Goal: Transaction & Acquisition: Purchase product/service

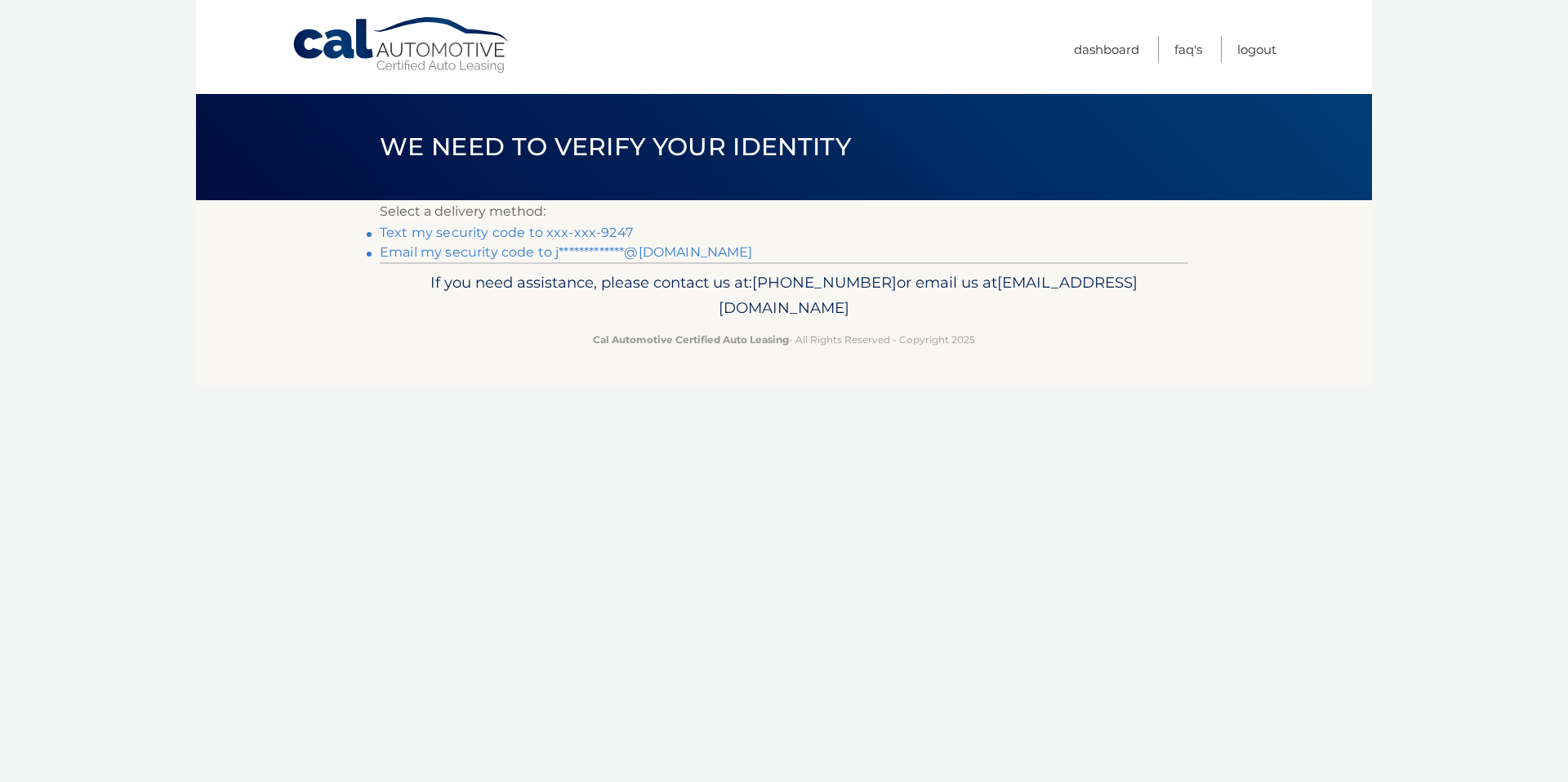
click at [411, 227] on link "Text my security code to xxx-xxx-9247" at bounding box center [507, 232] width 253 height 15
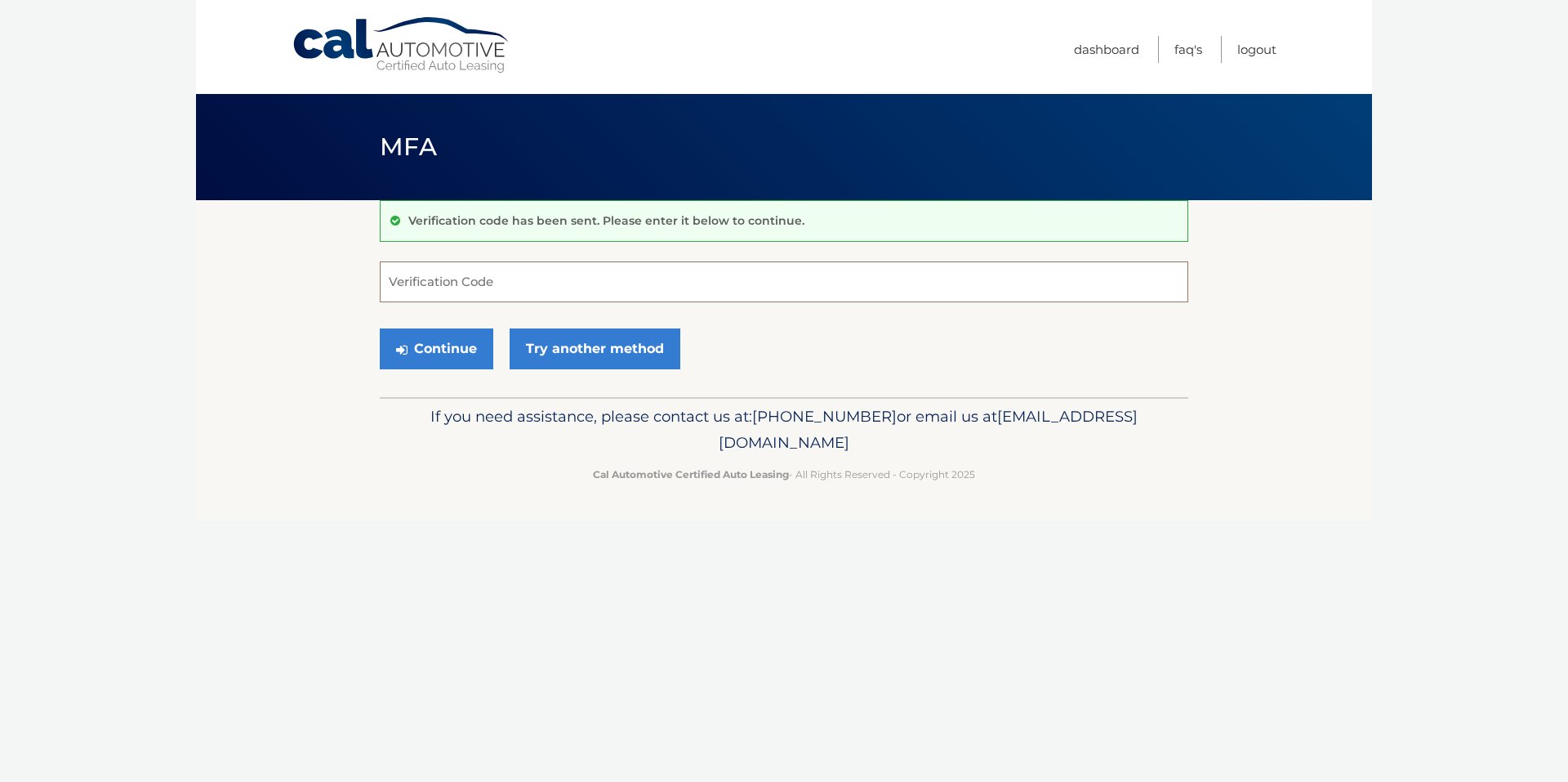
click at [499, 289] on input "Verification Code" at bounding box center [784, 281] width 808 height 41
type input "929567"
click at [449, 343] on button "Continue" at bounding box center [436, 348] width 113 height 41
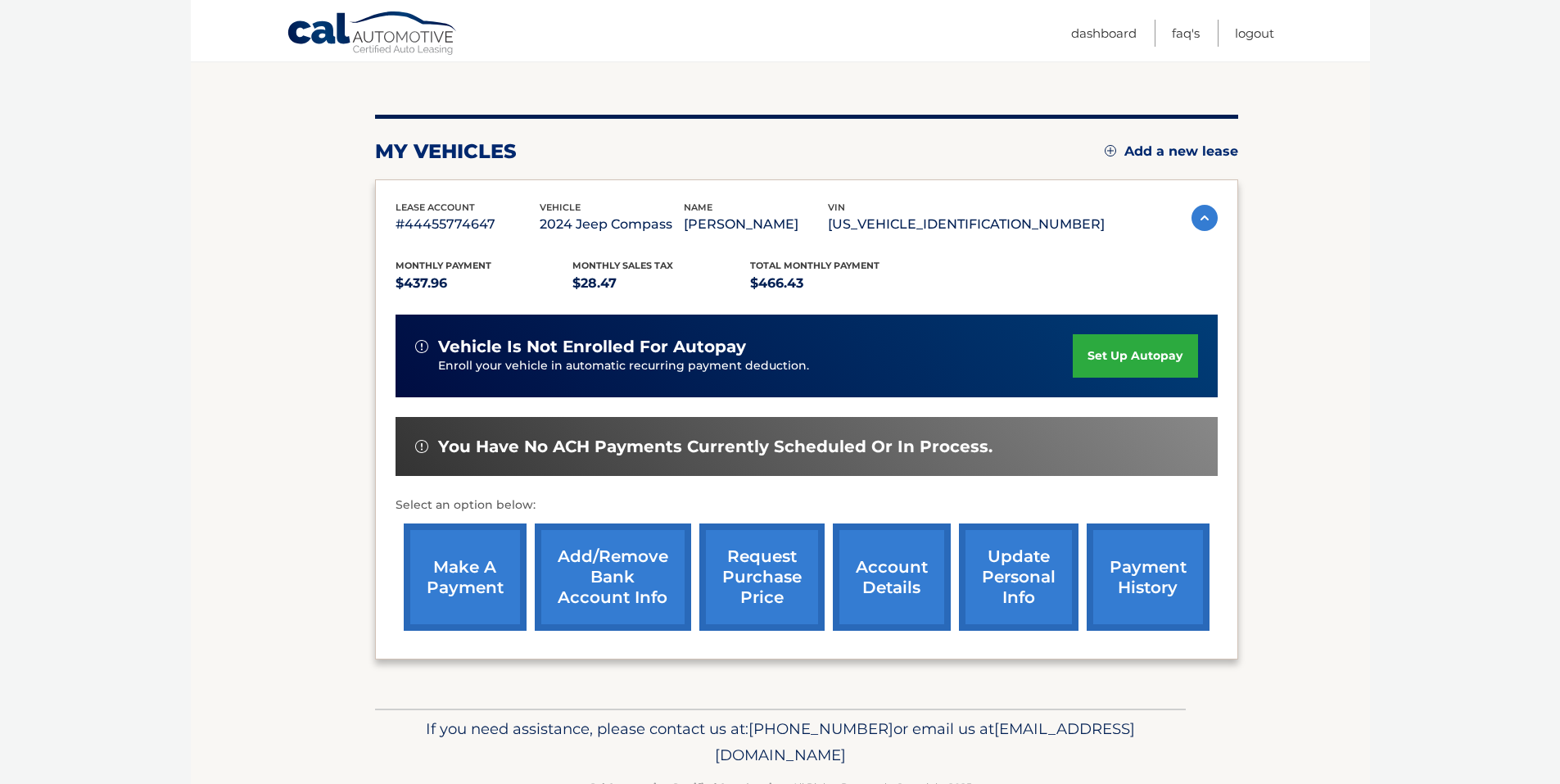
scroll to position [209, 0]
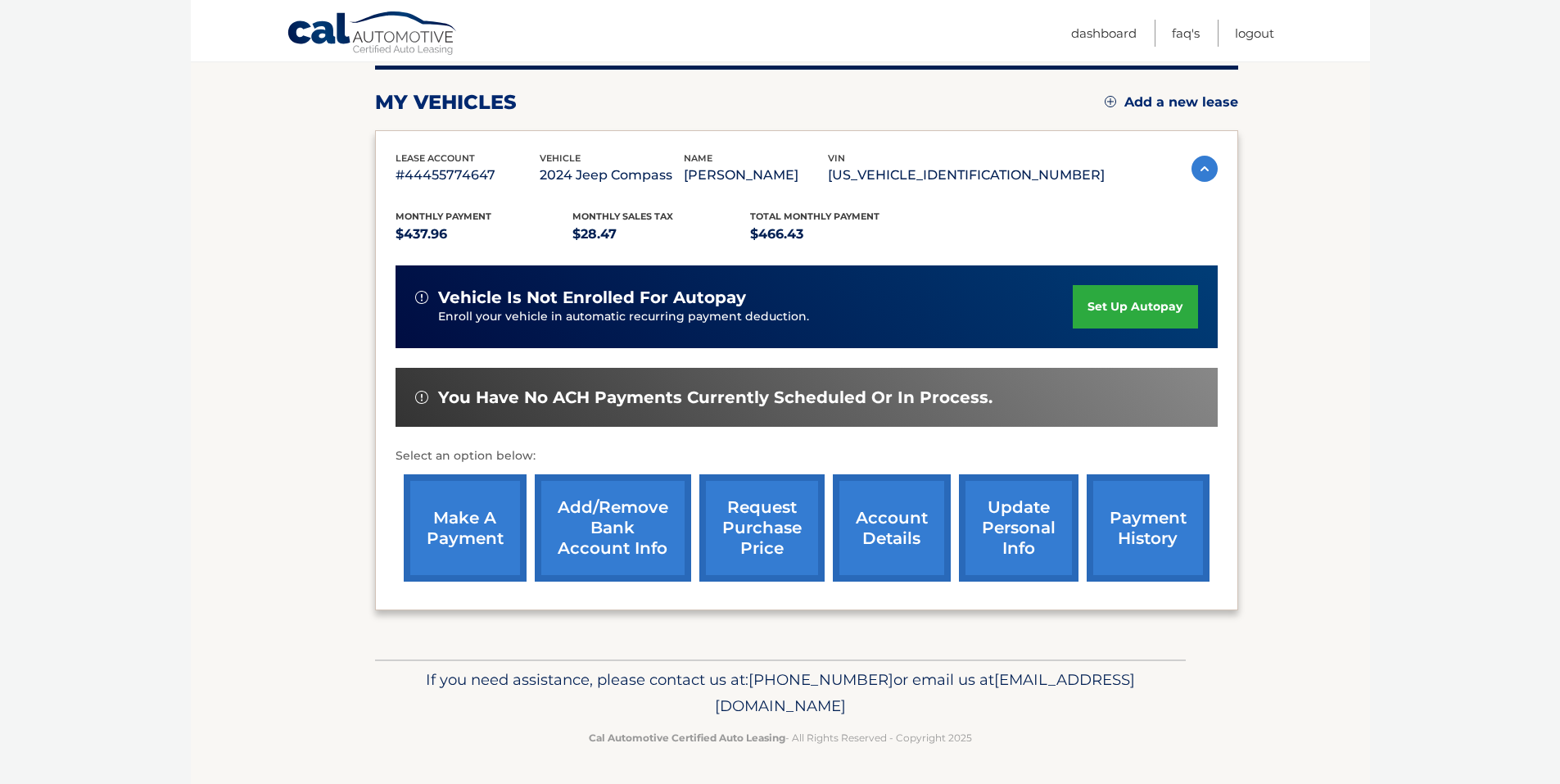
click at [475, 537] on link "make a payment" at bounding box center [465, 528] width 123 height 107
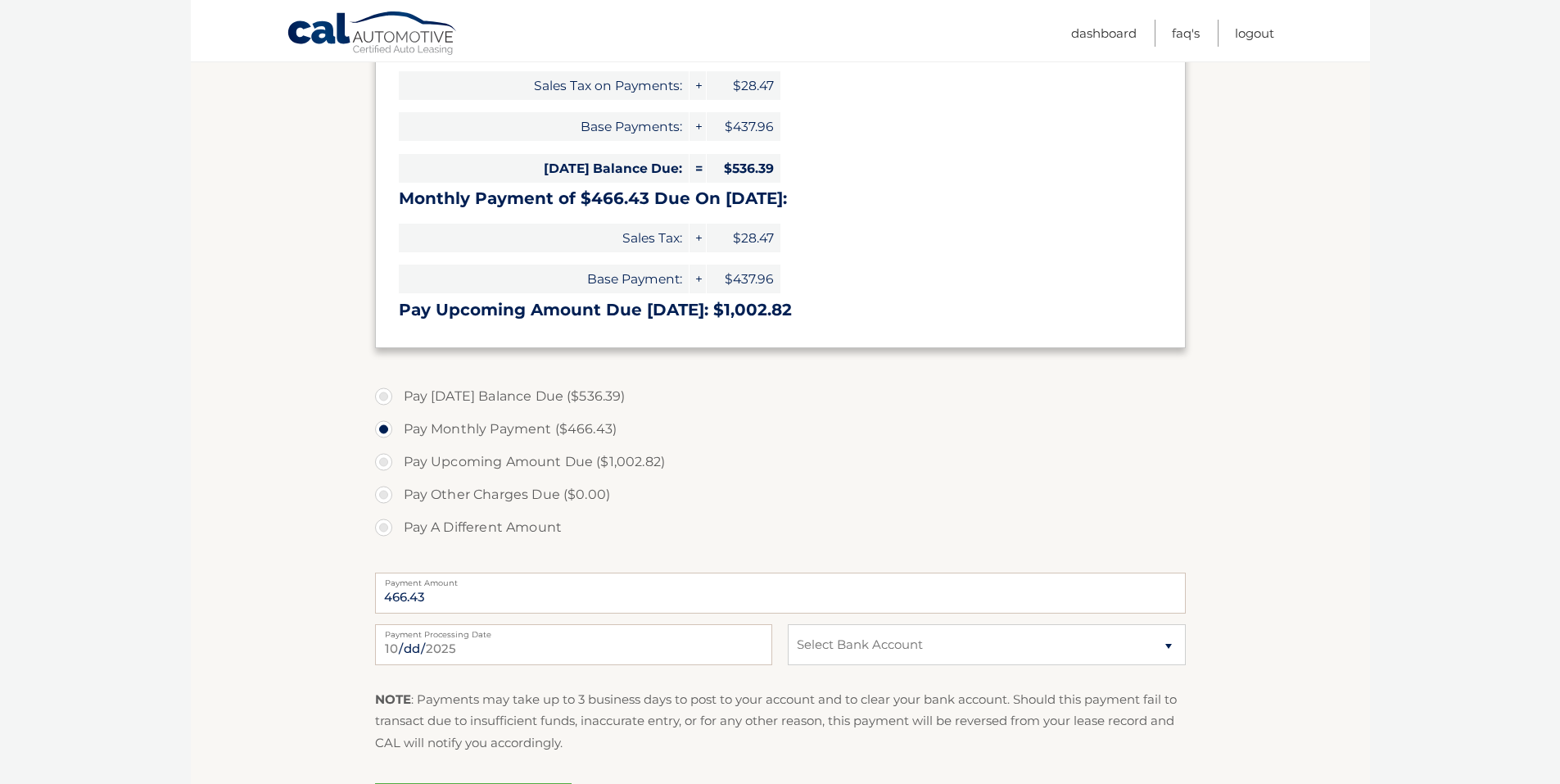
scroll to position [355, 0]
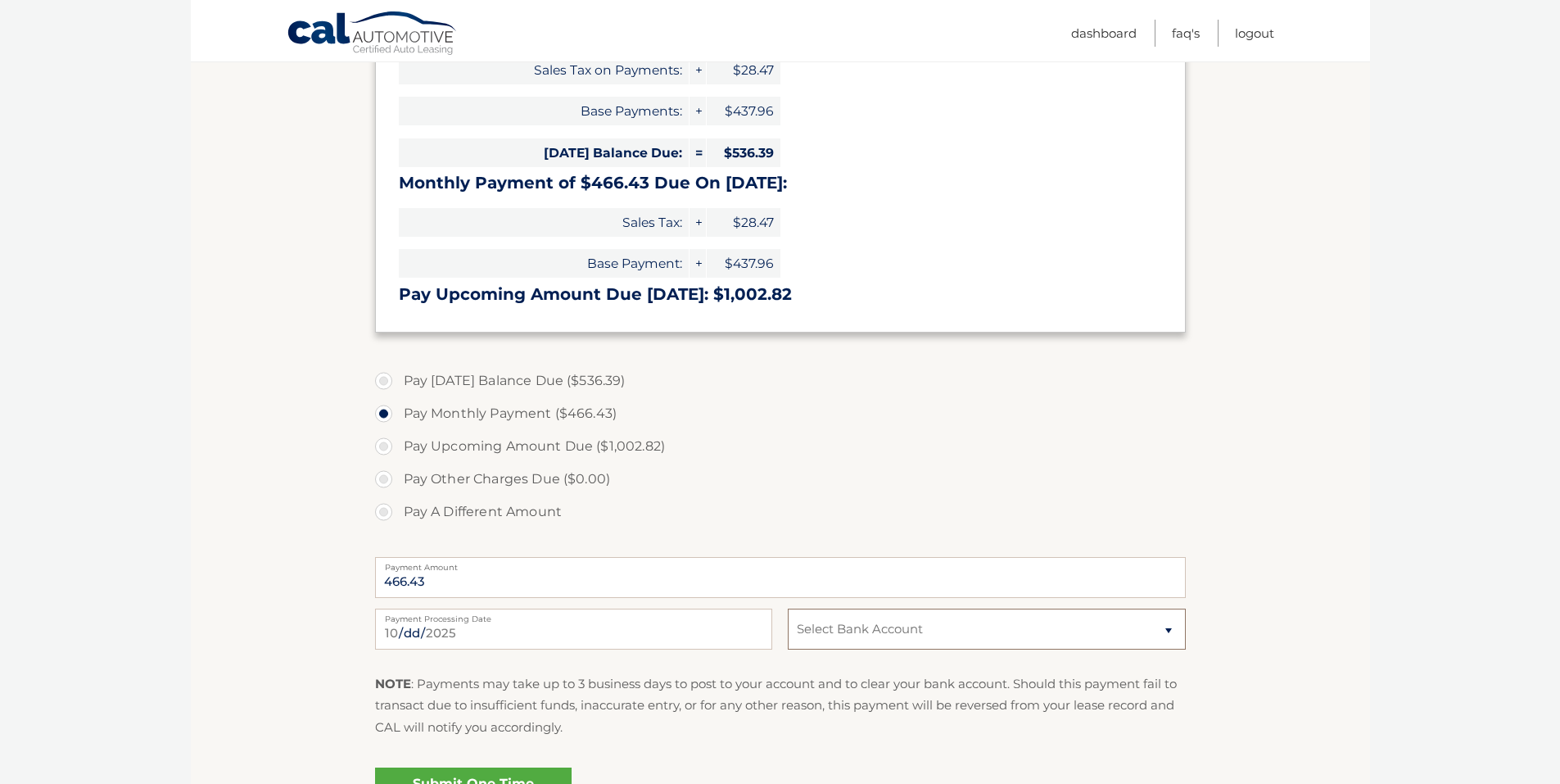
click at [1163, 625] on select "Select Bank Account Checking SUNCOAST CREDIT UNION *****5481 Checking BANK OF A…" at bounding box center [986, 629] width 397 height 41
select select "NTA1MjFhOTktMmI2NS00OGI0LWIyMmUtNDBiMmE0NTUyOTUw"
click at [788, 609] on select "Select Bank Account Checking SUNCOAST CREDIT UNION *****5481 Checking BANK OF A…" at bounding box center [986, 629] width 397 height 41
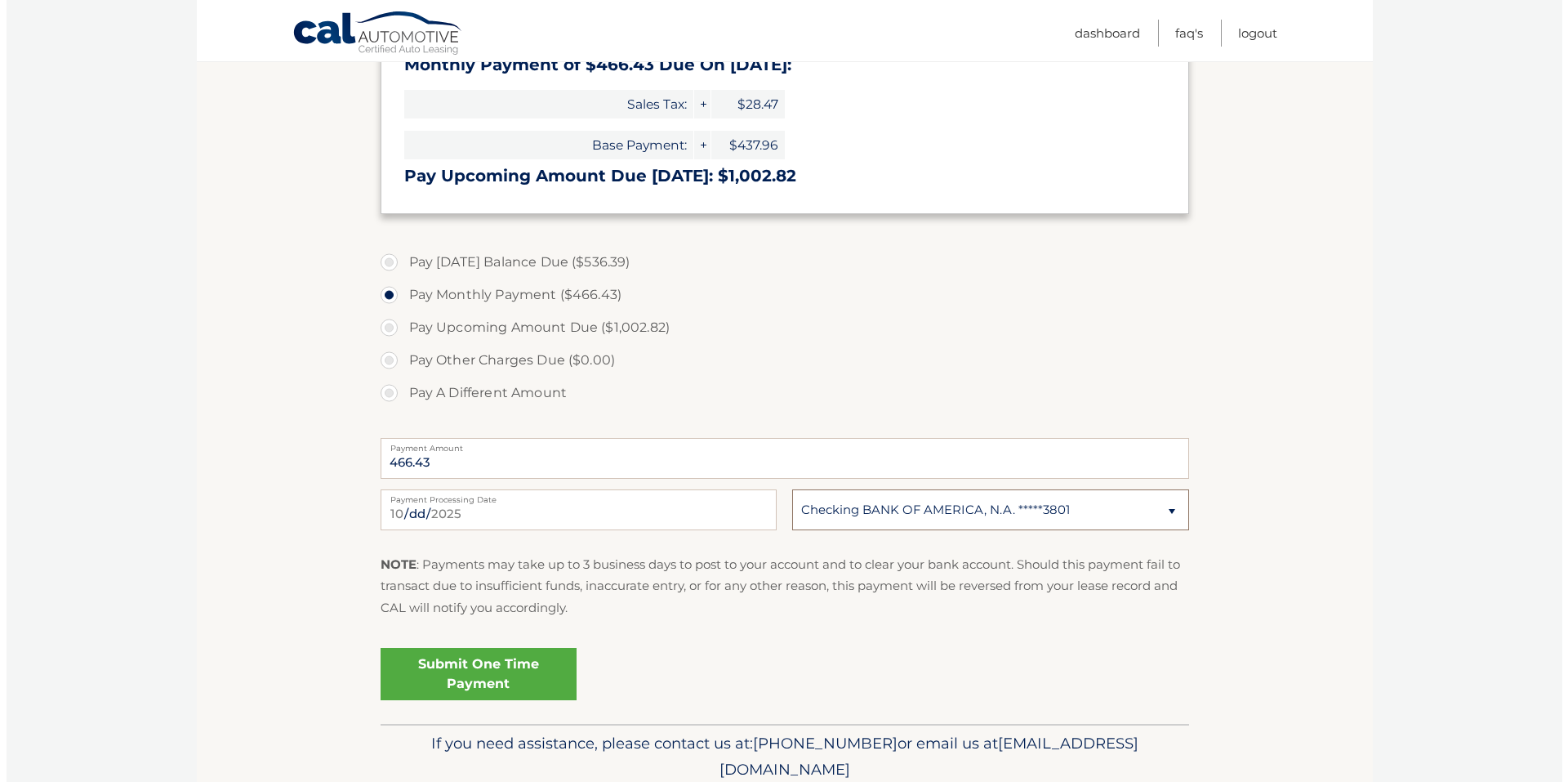
scroll to position [538, 0]
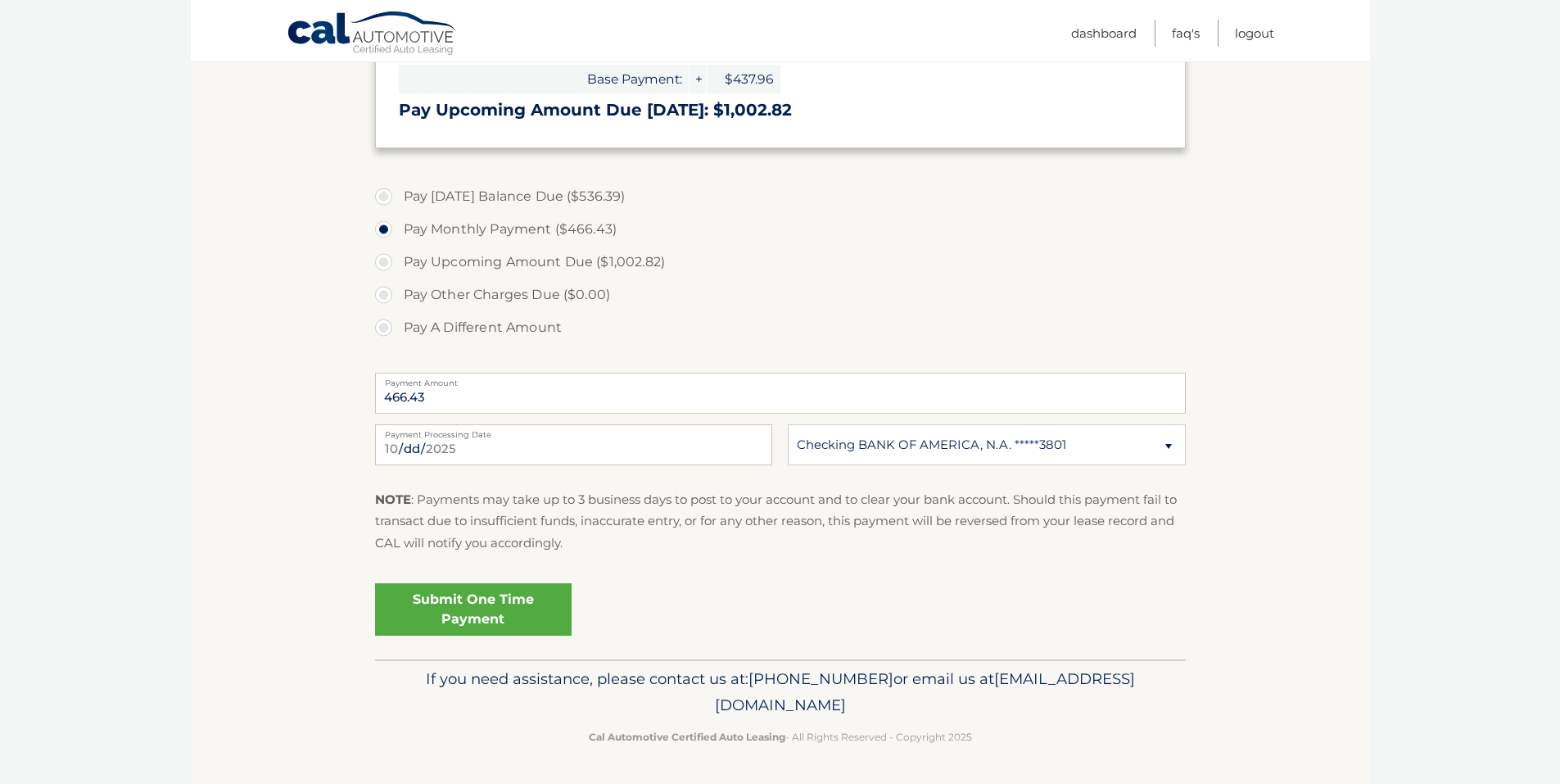
click at [541, 601] on link "Submit One Time Payment" at bounding box center [473, 610] width 197 height 53
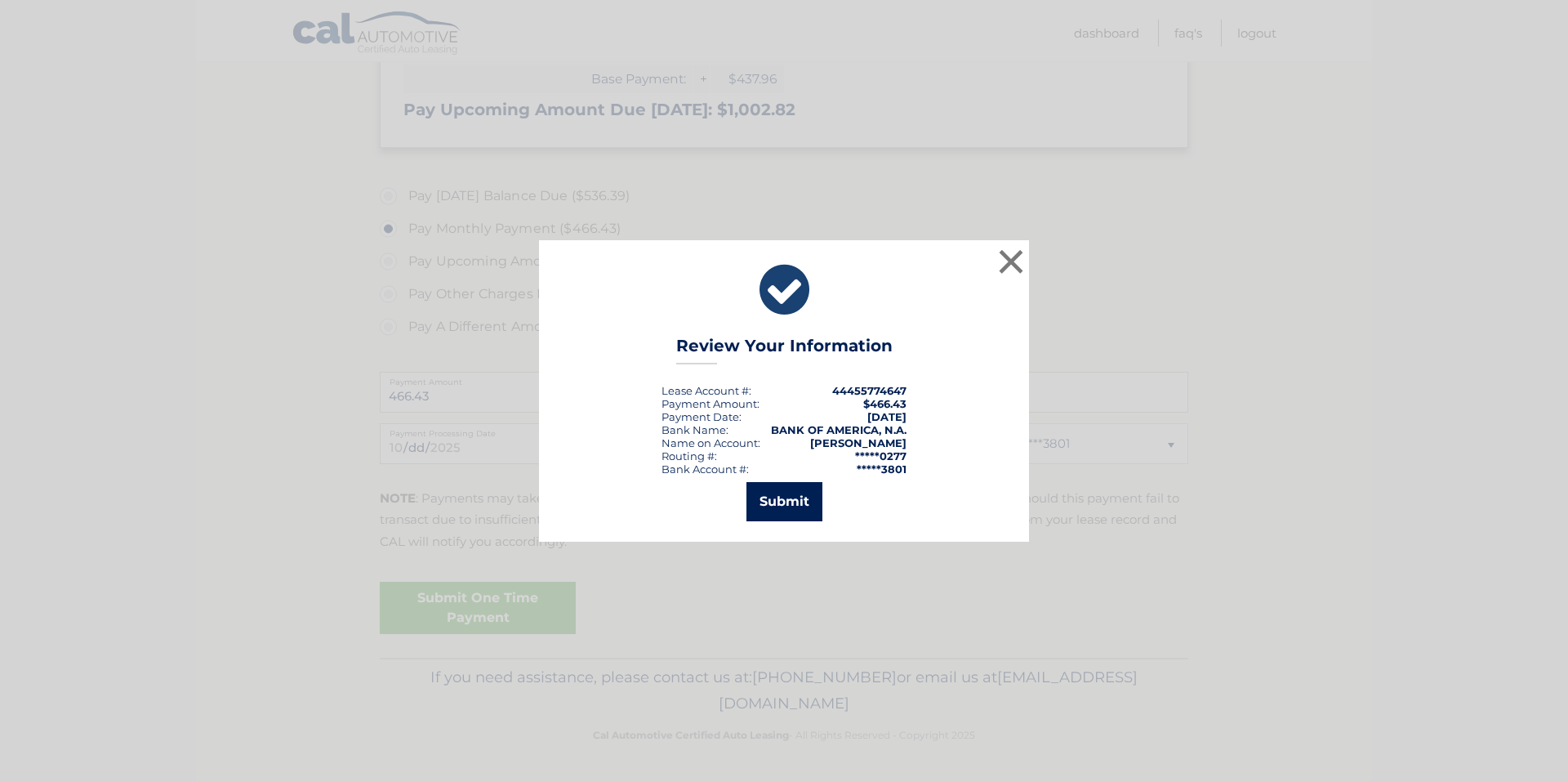
click at [783, 496] on button "Submit" at bounding box center [784, 501] width 76 height 39
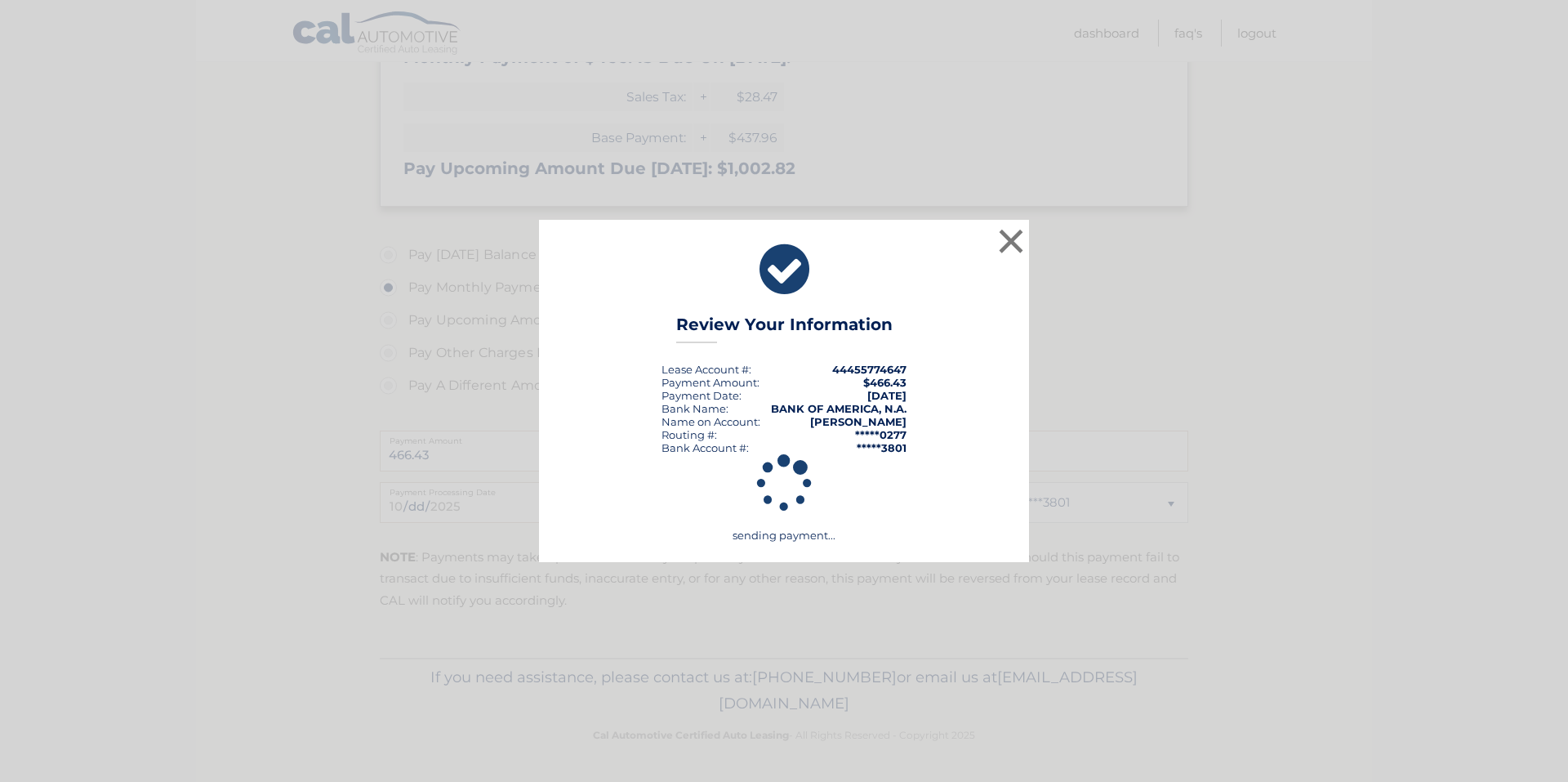
scroll to position [479, 0]
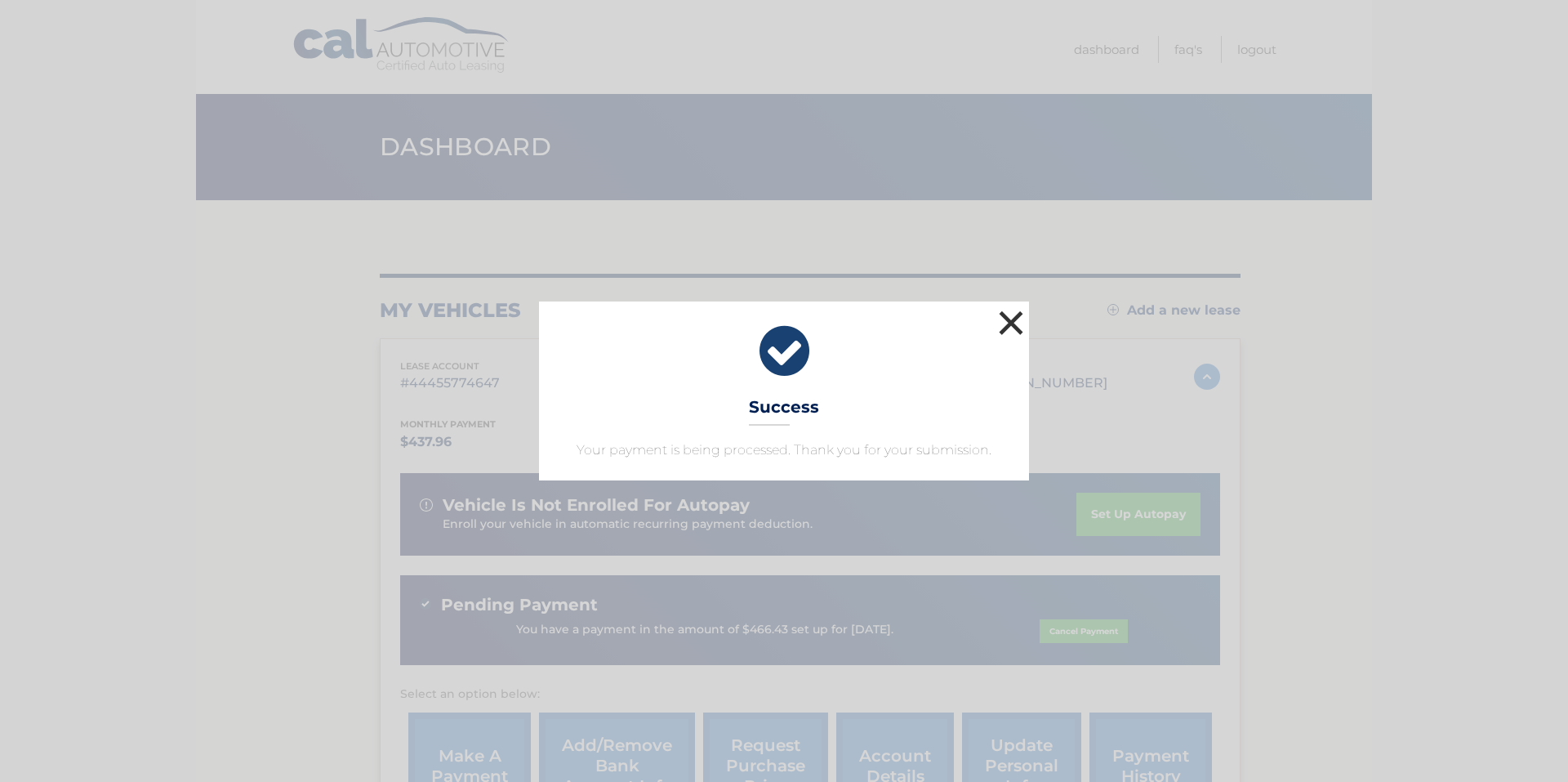
click at [1008, 314] on button "×" at bounding box center [1011, 322] width 33 height 33
